Goal: Navigation & Orientation: Find specific page/section

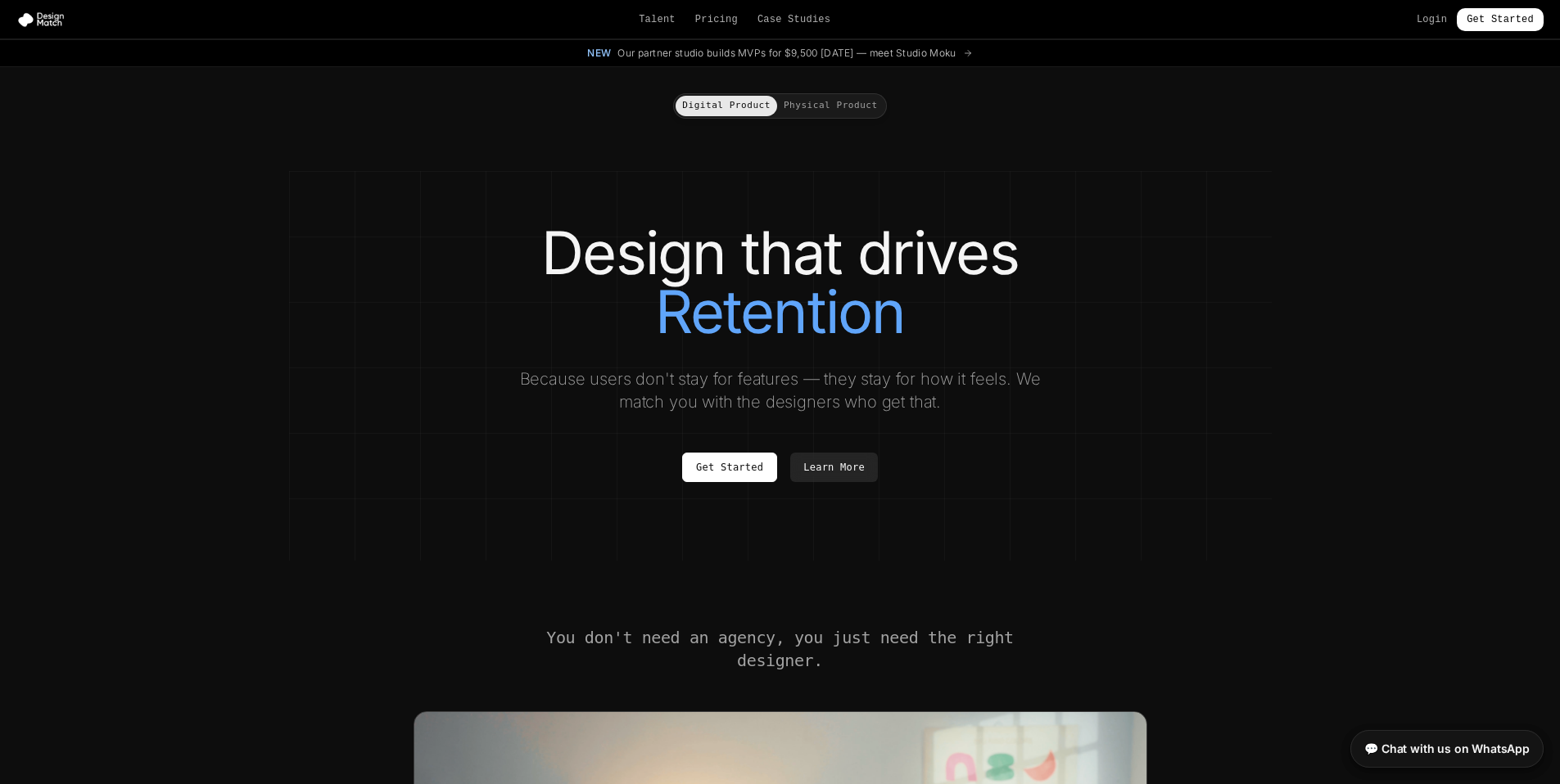
click at [406, 455] on div "Get Started Learn More" at bounding box center [781, 467] width 917 height 30
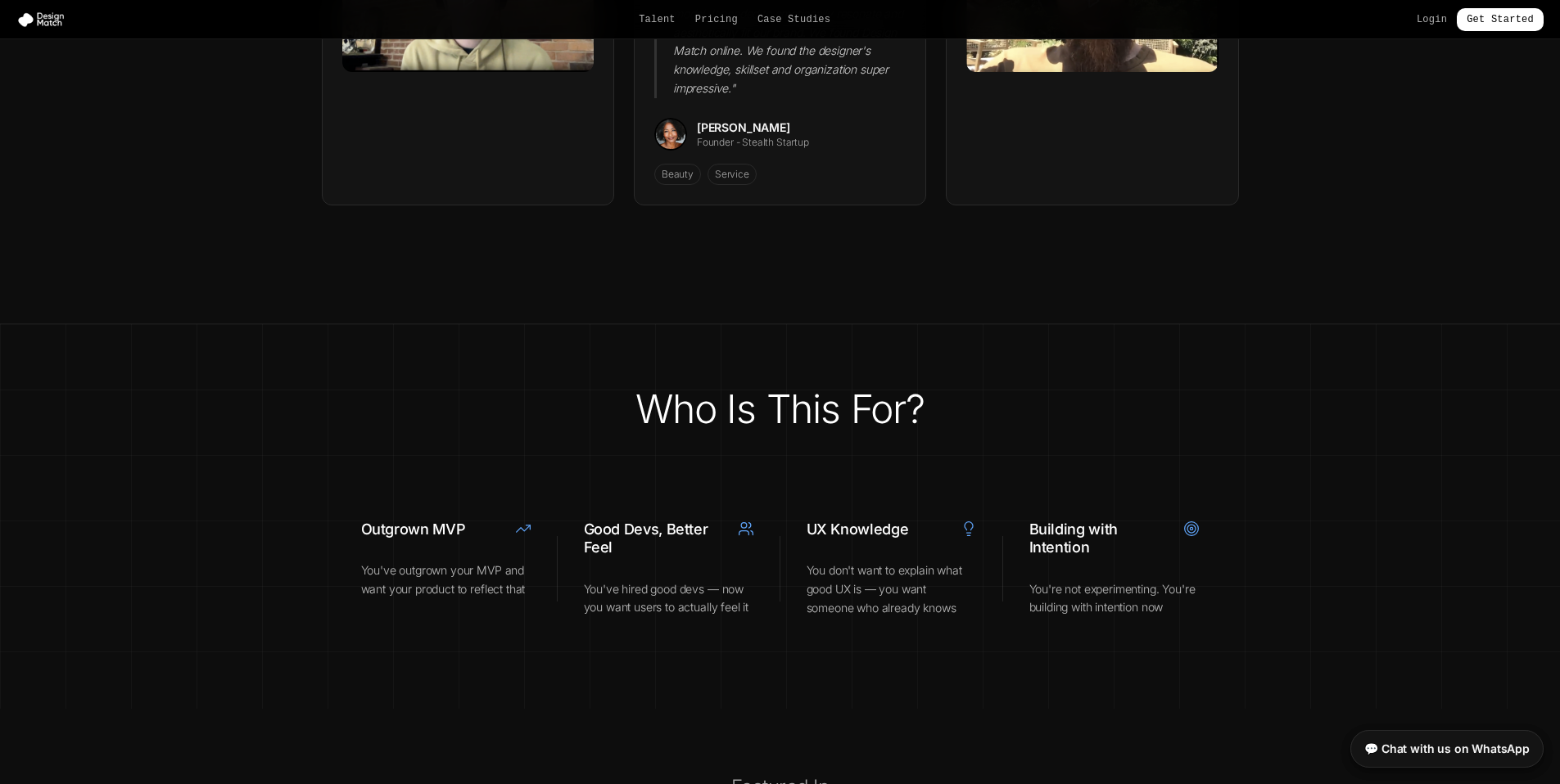
scroll to position [5459, 0]
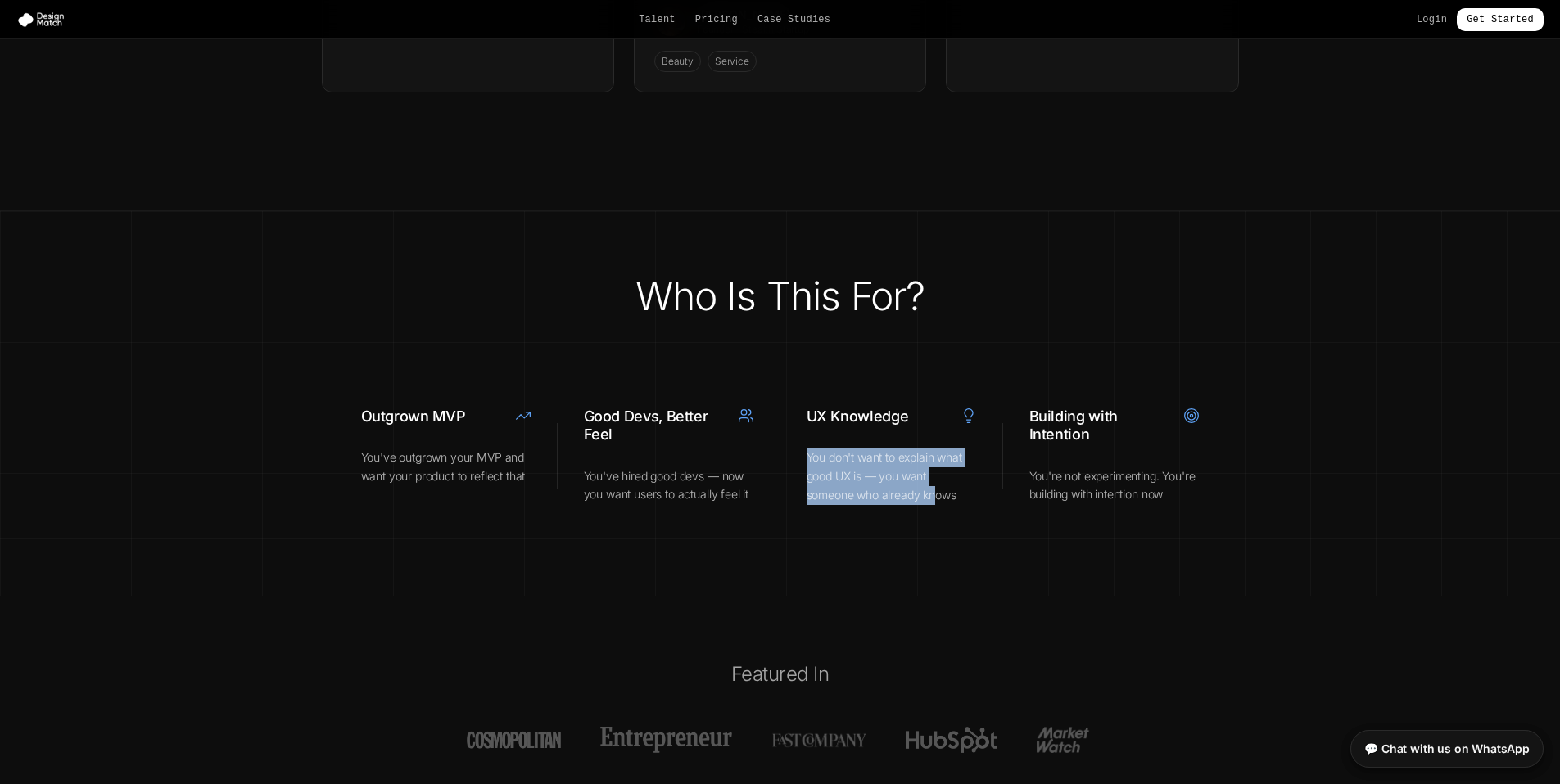
drag, startPoint x: 806, startPoint y: 415, endPoint x: 939, endPoint y: 454, distance: 138.6
click at [939, 454] on p "You don't want to explain what good UX is — you want someone who already knows" at bounding box center [891, 476] width 170 height 56
click at [965, 502] on section "Who Is This For? Outgrown MVP You've outgrown your MVP and want your product to…" at bounding box center [780, 404] width 1560 height 385
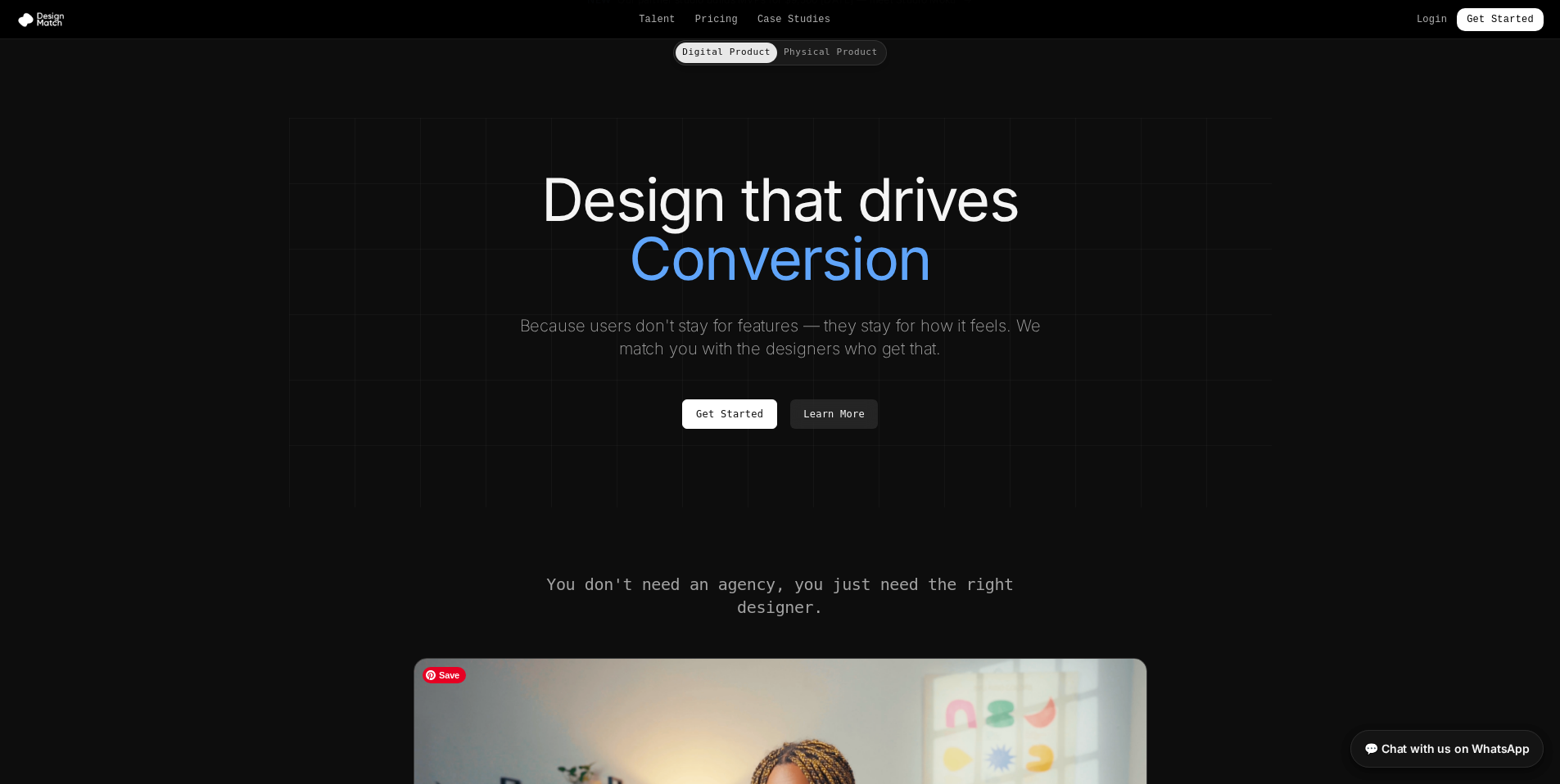
scroll to position [0, 0]
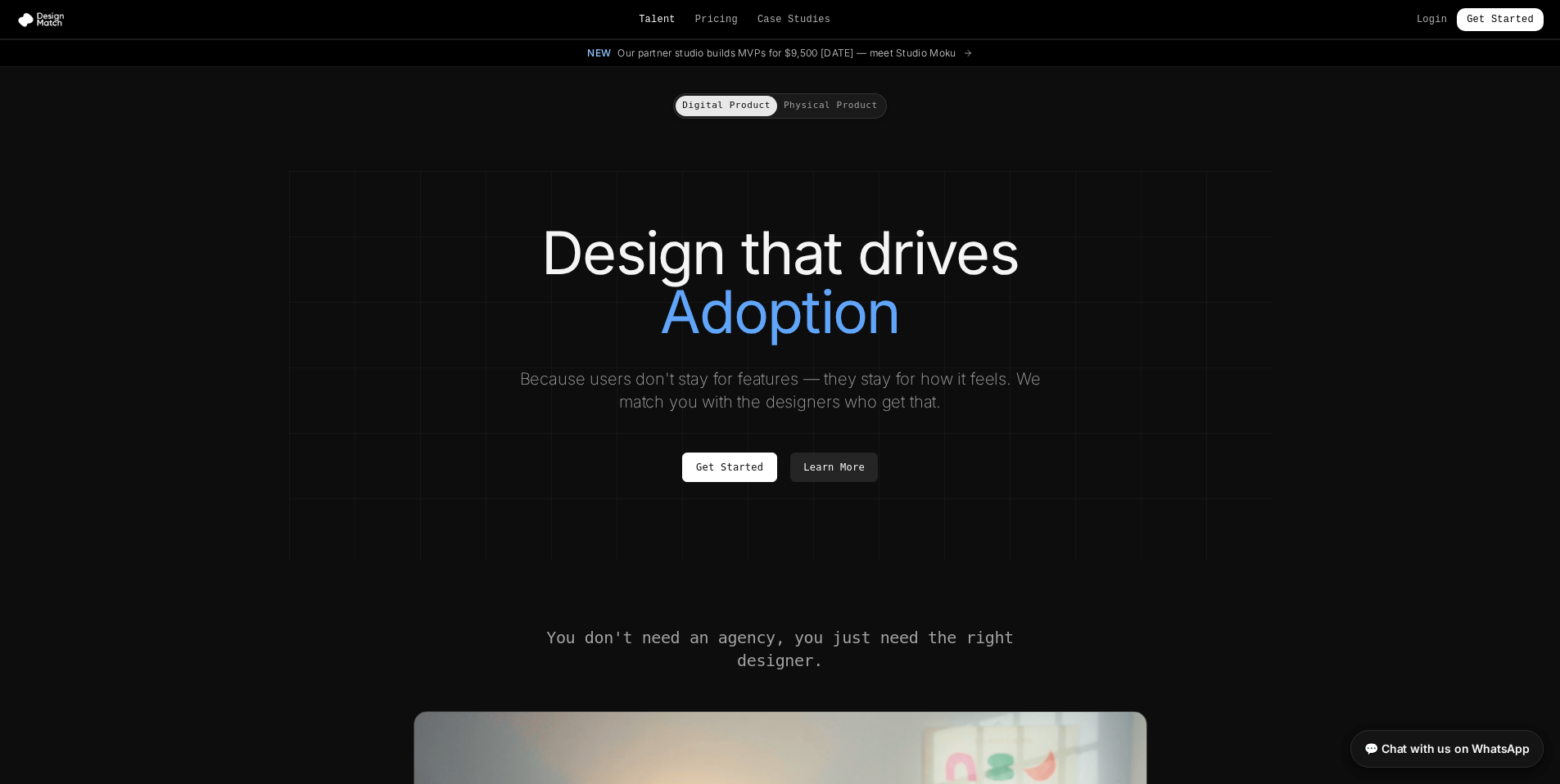
click at [638, 20] on link "Talent" at bounding box center [657, 20] width 37 height 13
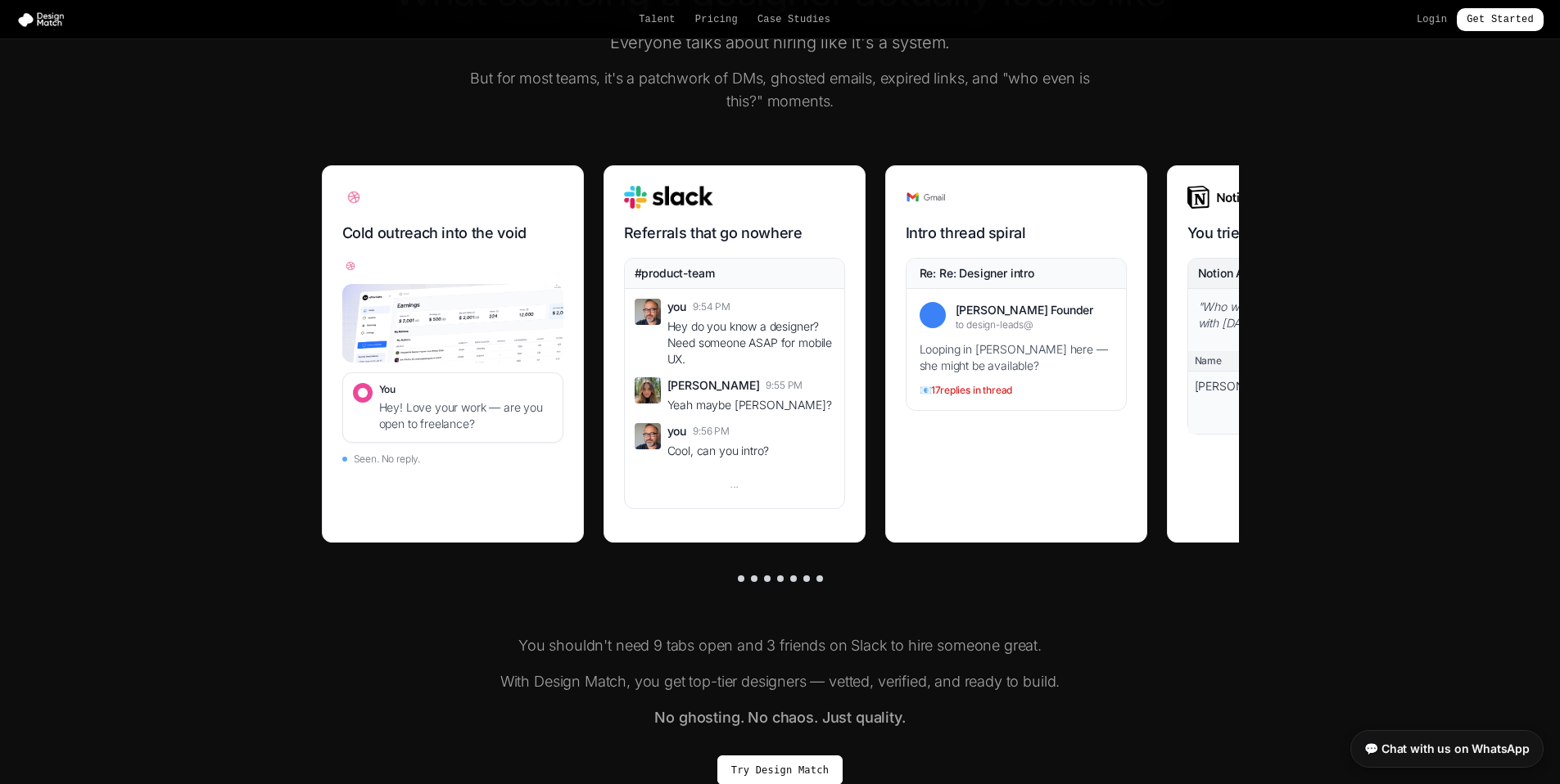
scroll to position [576, 0]
drag, startPoint x: 797, startPoint y: 465, endPoint x: 693, endPoint y: 461, distance: 104.1
click at [693, 461] on div "you 9:54 PM Hey do you know a designer? Need someone ASAP for mobile UX. [PERSO…" at bounding box center [734, 398] width 219 height 219
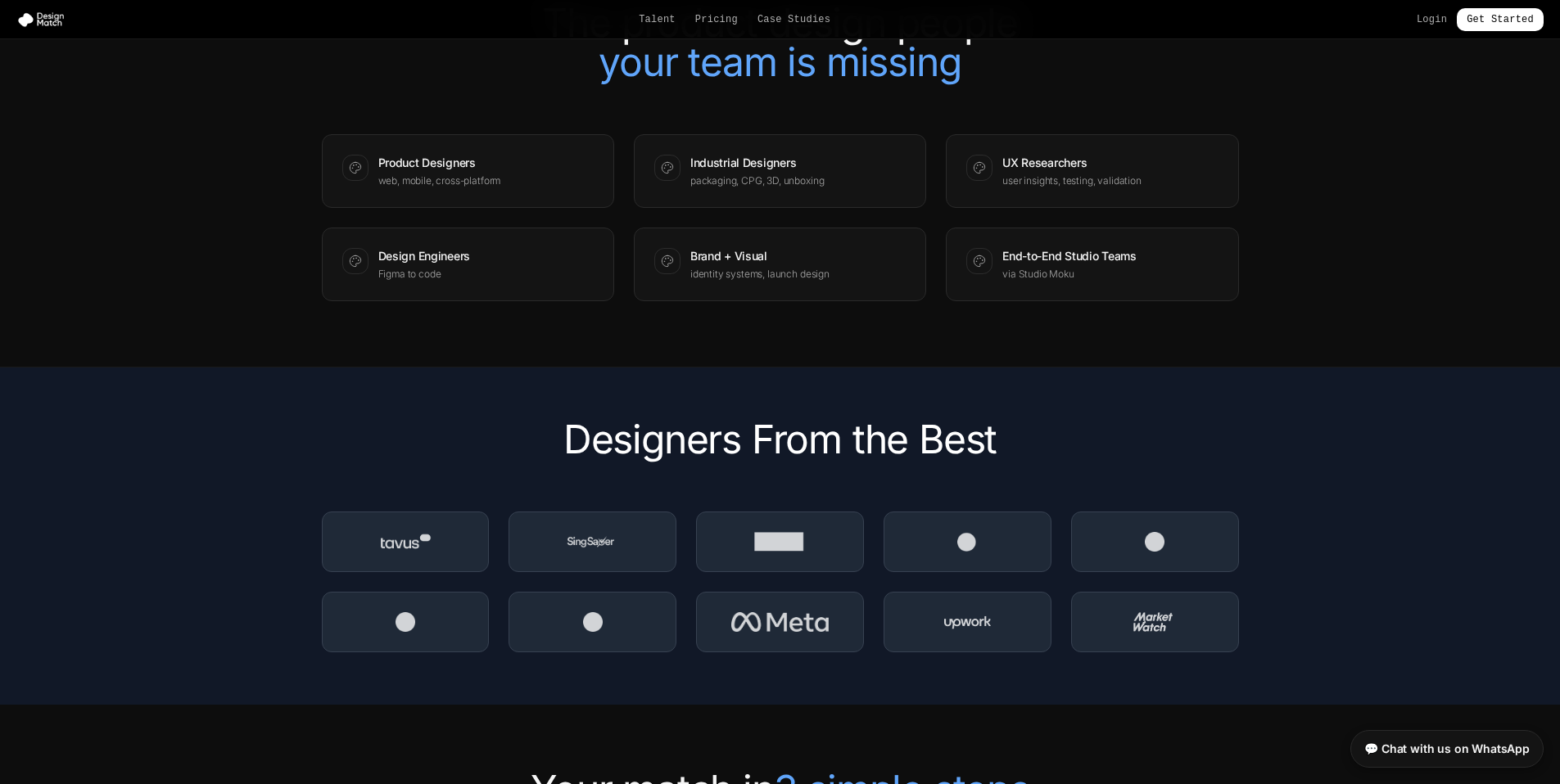
scroll to position [2028, 0]
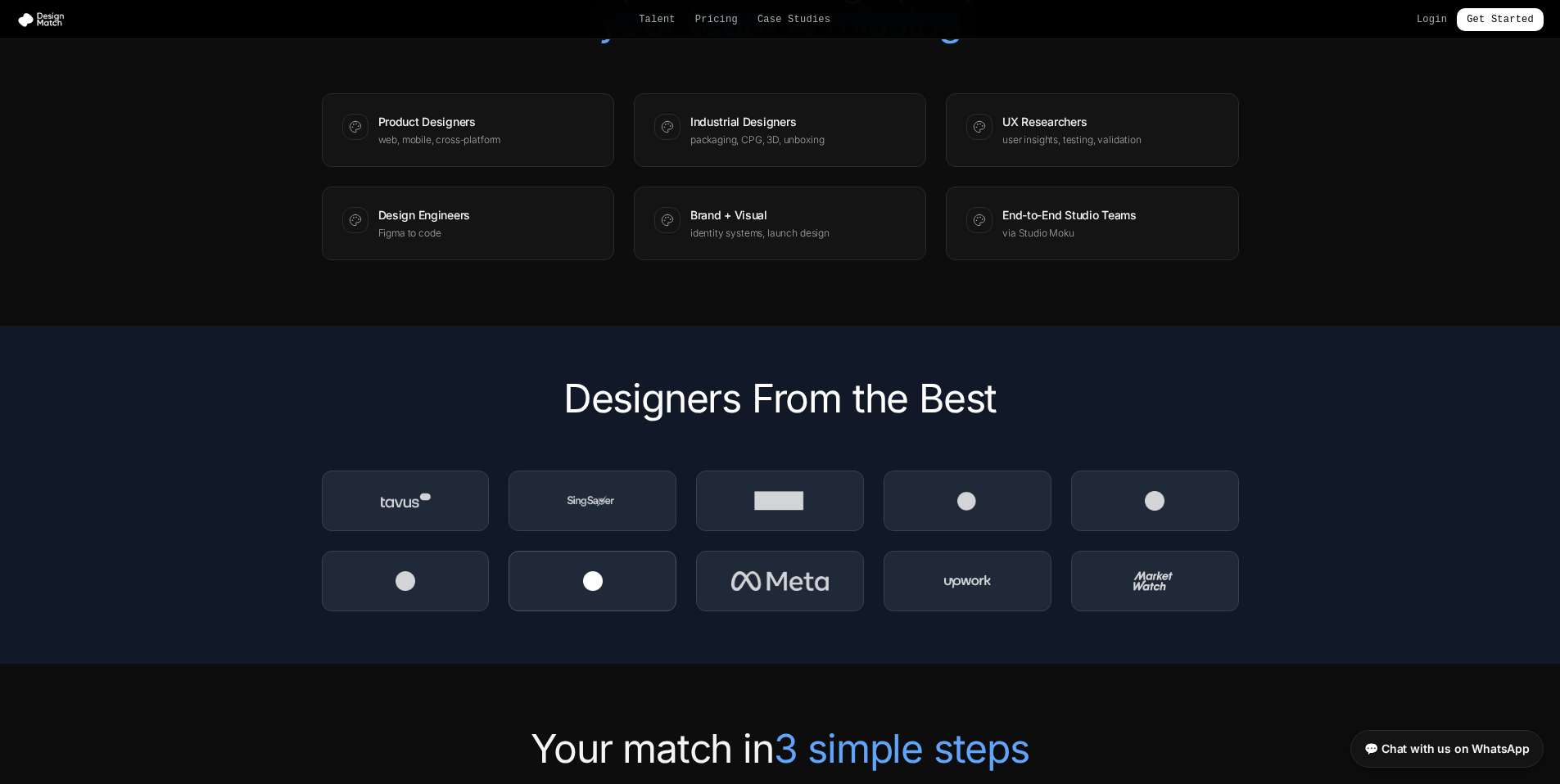
click at [597, 591] on img at bounding box center [592, 581] width 19 height 19
click at [610, 531] on div at bounding box center [592, 501] width 168 height 61
click at [790, 511] on div at bounding box center [779, 501] width 168 height 61
click at [832, 578] on div at bounding box center [779, 582] width 168 height 61
drag, startPoint x: 1005, startPoint y: 583, endPoint x: 1014, endPoint y: 566, distance: 19.2
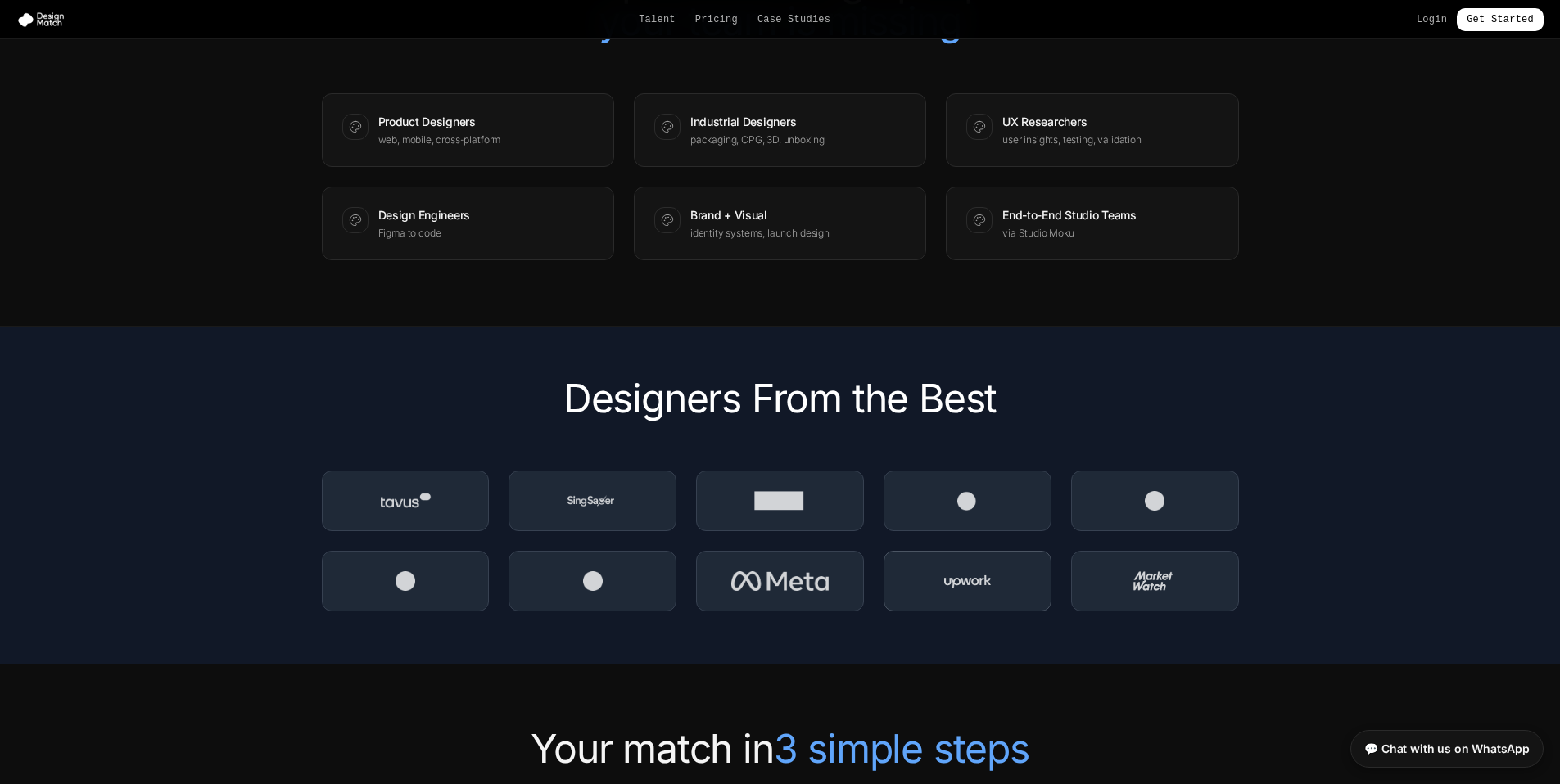
click at [1011, 583] on div at bounding box center [967, 582] width 168 height 61
click at [1014, 531] on div at bounding box center [967, 501] width 168 height 61
drag, startPoint x: 1159, startPoint y: 513, endPoint x: 1160, endPoint y: 527, distance: 14.0
click at [1159, 511] on img at bounding box center [1154, 501] width 19 height 19
drag, startPoint x: 1165, startPoint y: 560, endPoint x: 982, endPoint y: 580, distance: 184.1
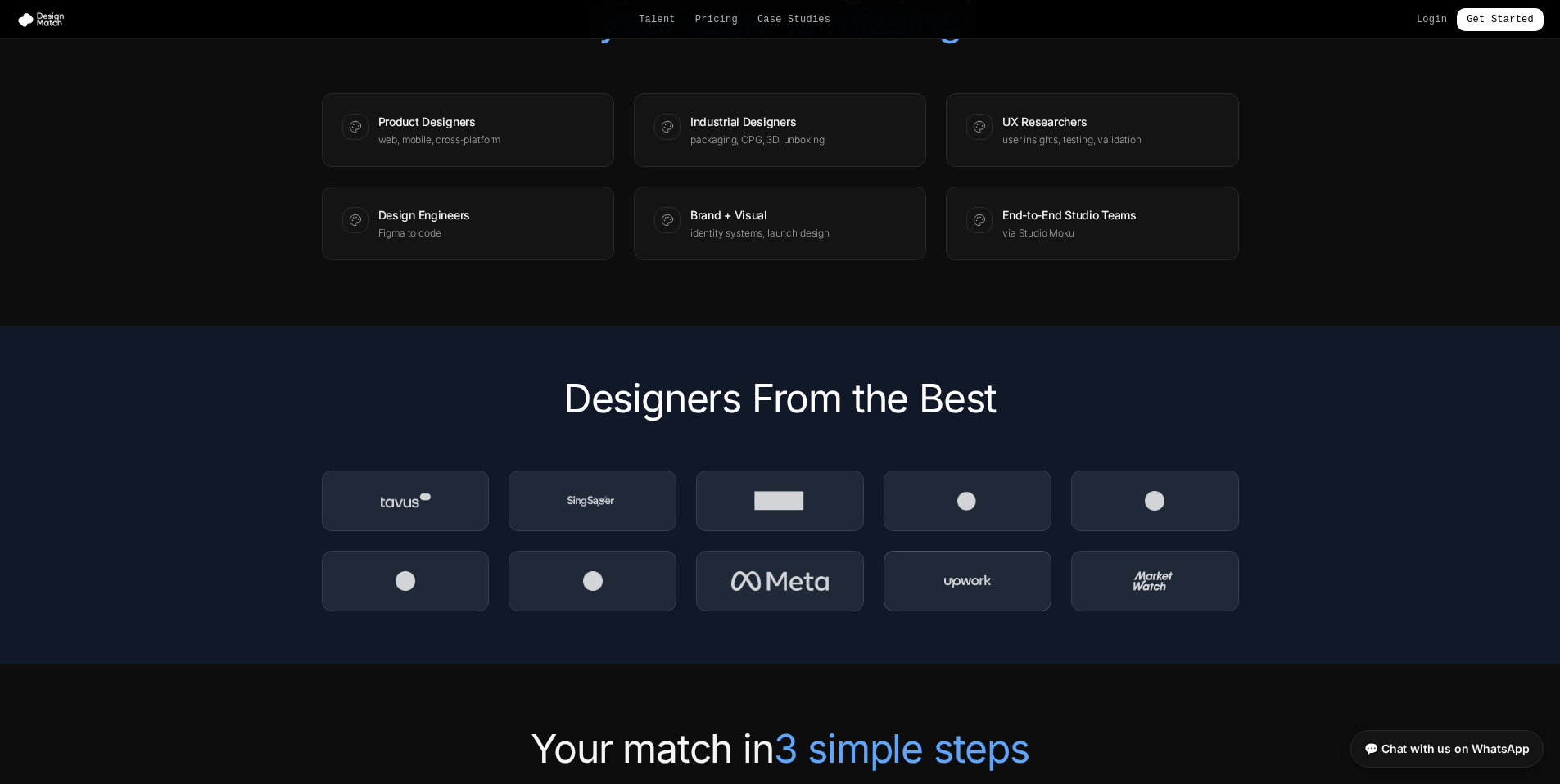
click at [1165, 560] on div at bounding box center [781, 540] width 917 height 141
click at [326, 482] on div at bounding box center [781, 540] width 917 height 141
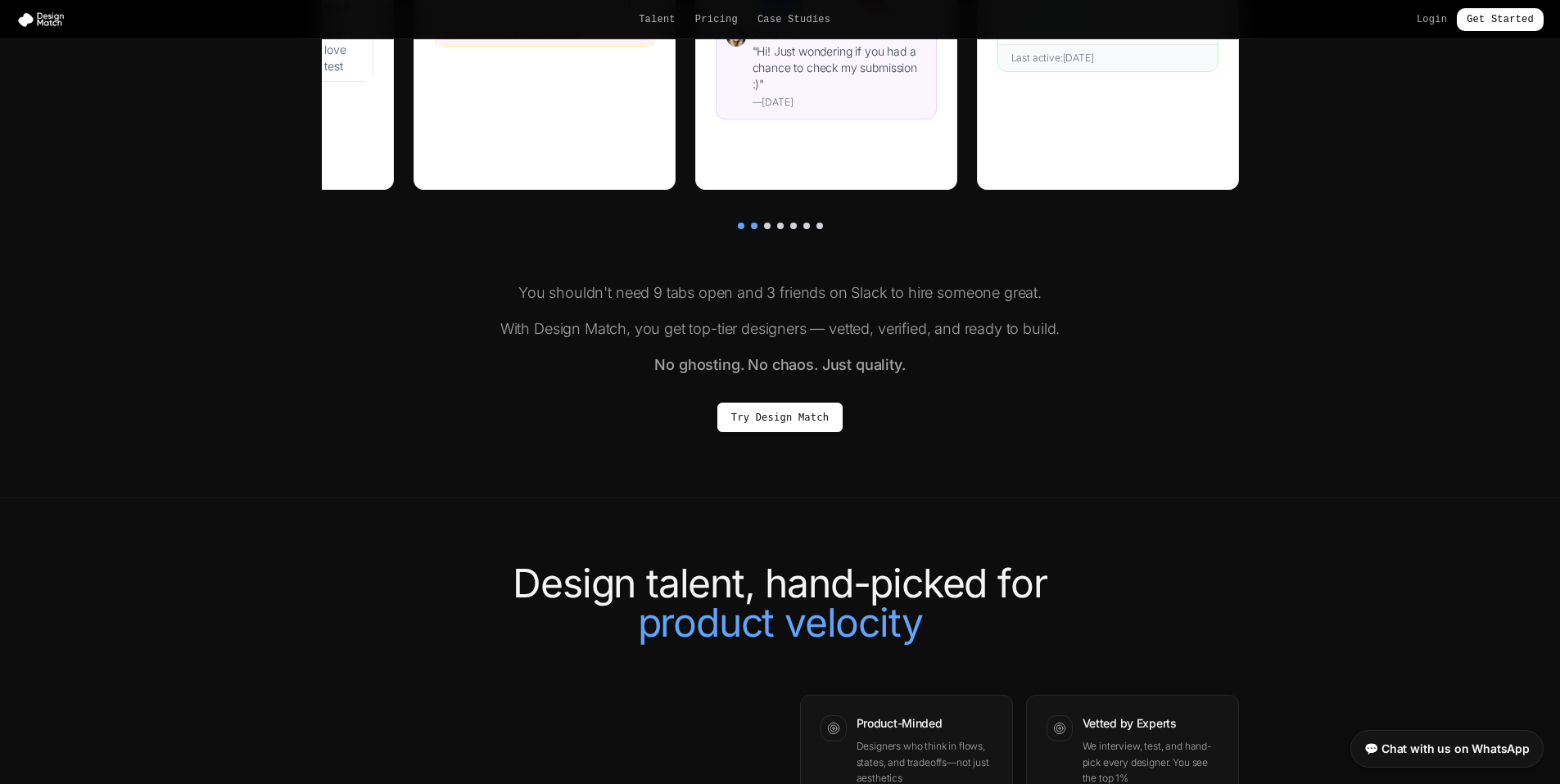
scroll to position [0, 0]
